Goal: Find contact information: Find contact information

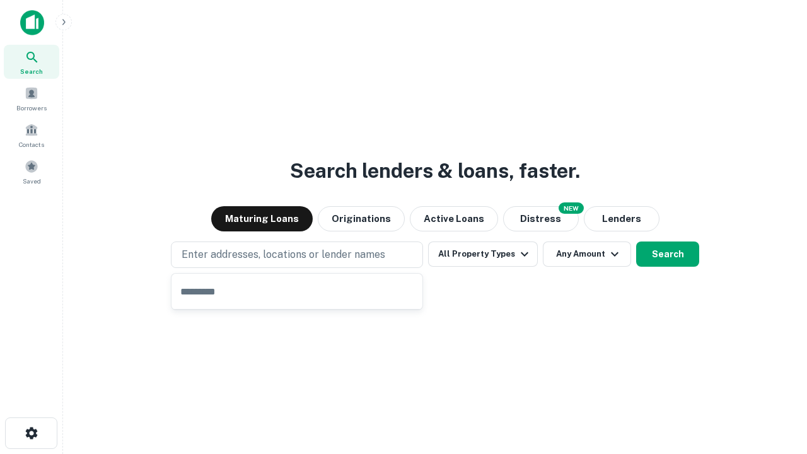
type input "**********"
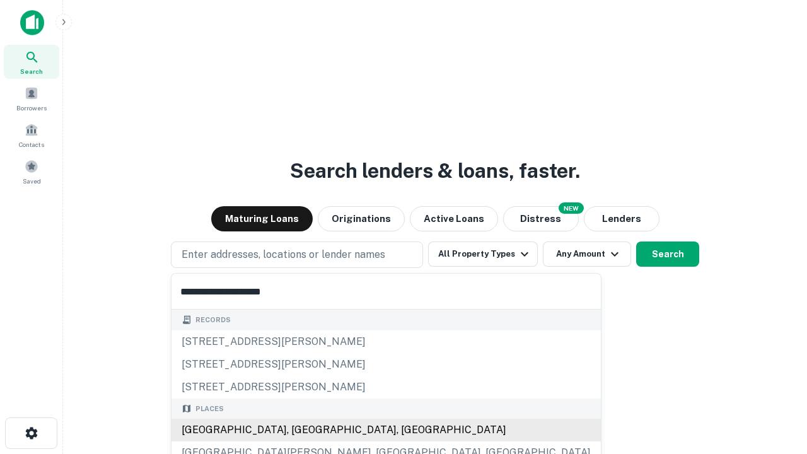
click at [301, 430] on div "Santa Monica, CA, USA" at bounding box center [386, 430] width 429 height 23
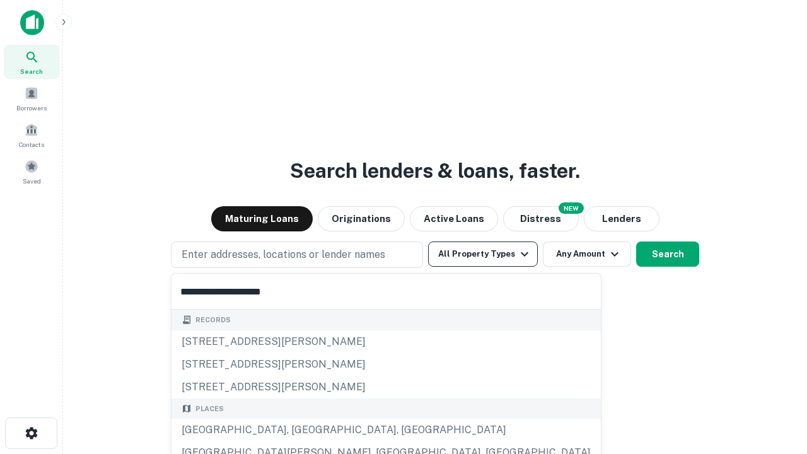
click at [483, 254] on button "All Property Types" at bounding box center [483, 253] width 110 height 25
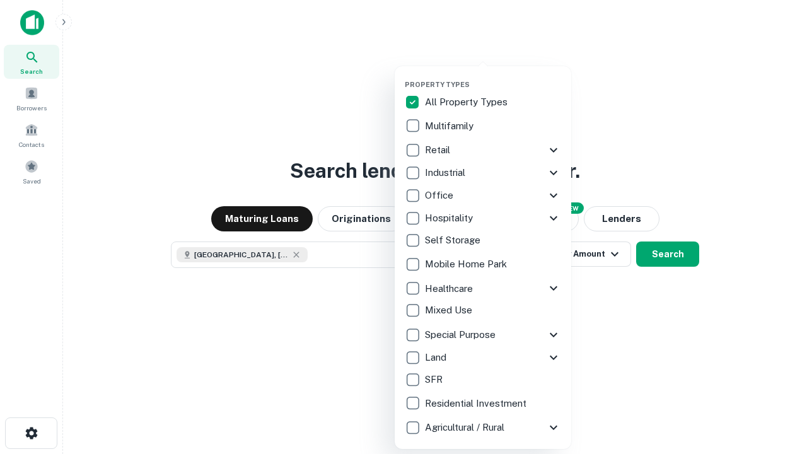
click at [493, 76] on button "button" at bounding box center [493, 76] width 177 height 1
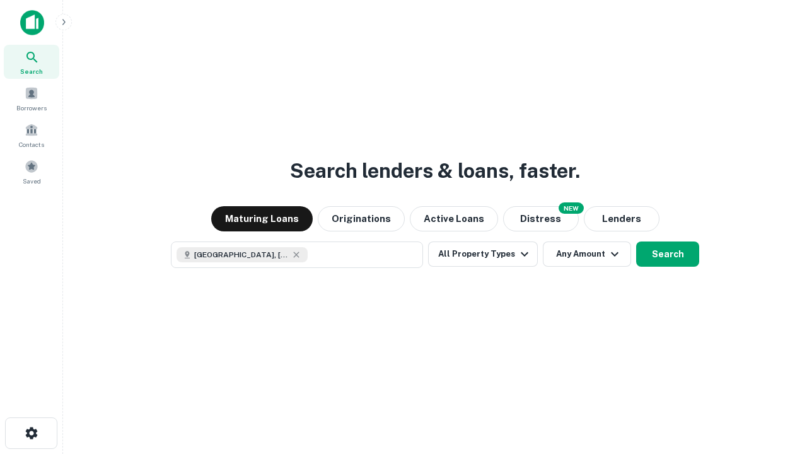
scroll to position [20, 0]
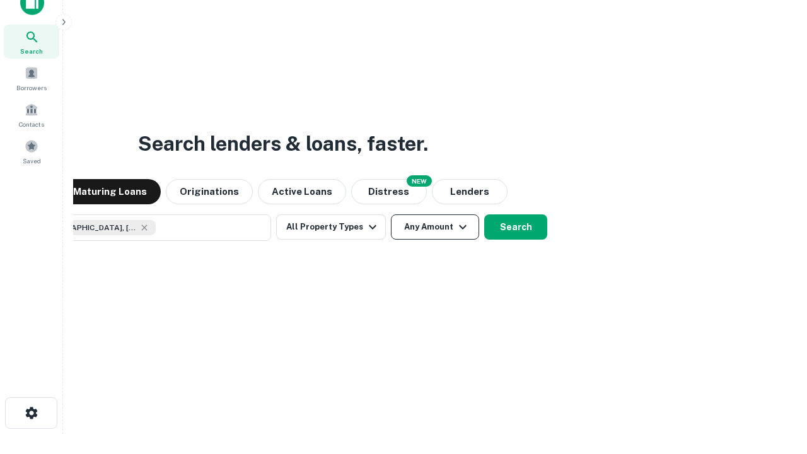
click at [391, 214] on button "Any Amount" at bounding box center [435, 226] width 88 height 25
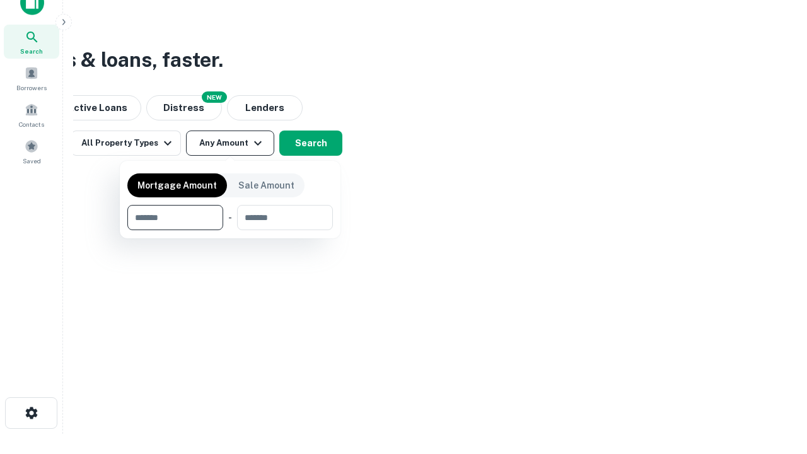
type input "*******"
click at [230, 230] on button "button" at bounding box center [230, 230] width 206 height 1
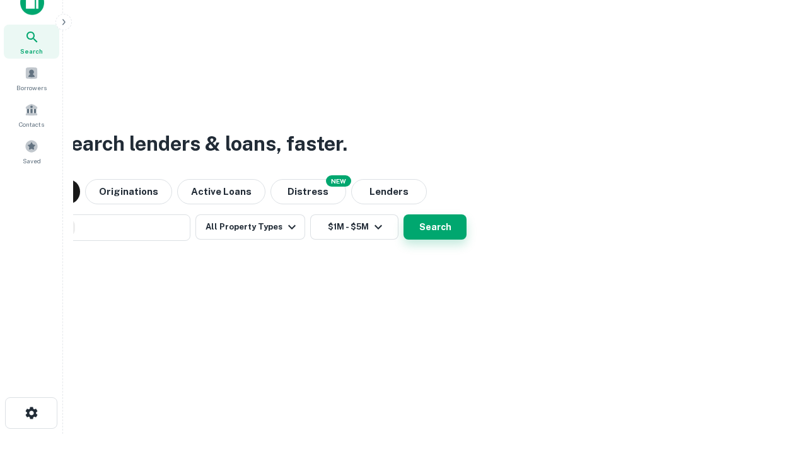
click at [404, 214] on button "Search" at bounding box center [435, 226] width 63 height 25
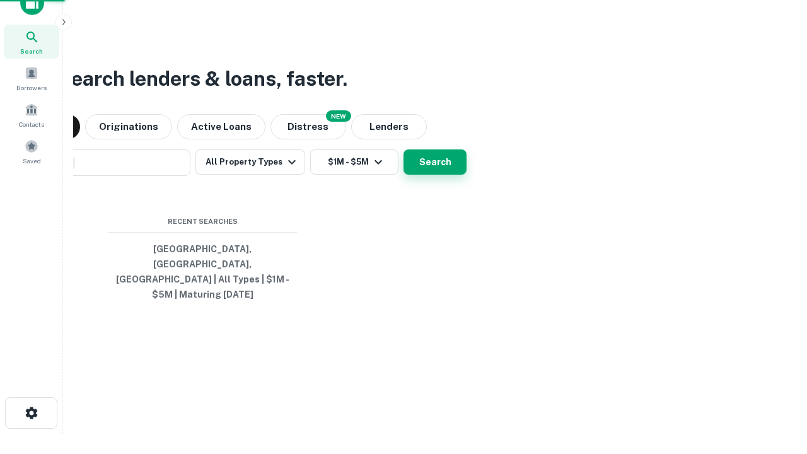
scroll to position [41, 357]
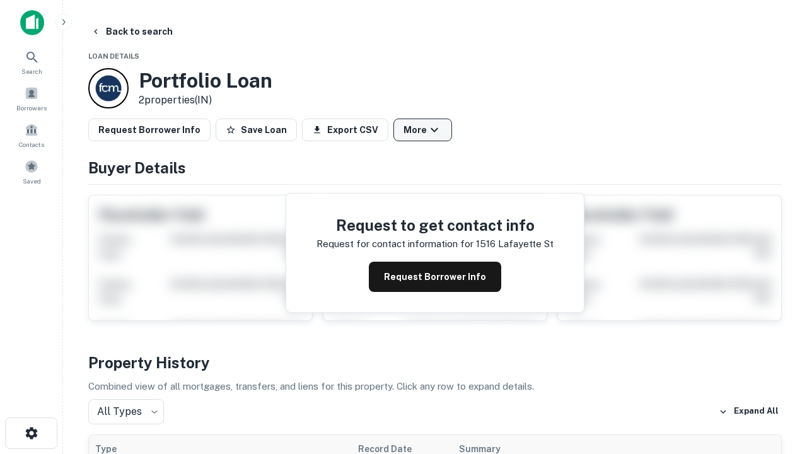
click at [422, 130] on button "More" at bounding box center [422, 130] width 59 height 23
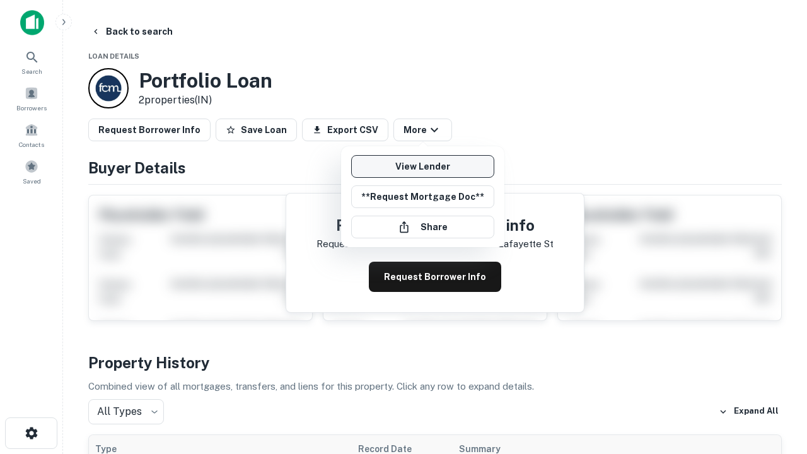
click at [422, 166] on link "View Lender" at bounding box center [422, 166] width 143 height 23
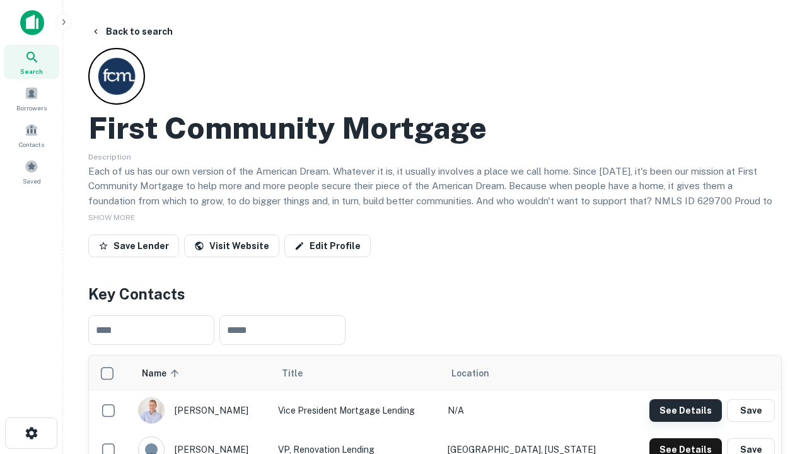
click at [685, 410] on button "See Details" at bounding box center [685, 410] width 73 height 23
